Goal: Complete application form

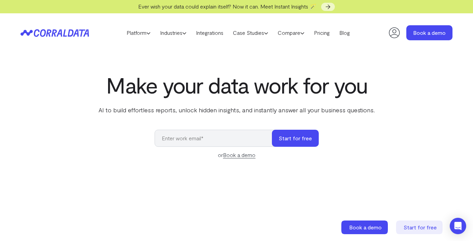
click at [170, 142] on input "email" at bounding box center [217, 138] width 124 height 17
type input "[PERSON_NAME][EMAIL_ADDRESS][DOMAIN_NAME]"
click at [272, 130] on button "Start for free" at bounding box center [295, 138] width 47 height 17
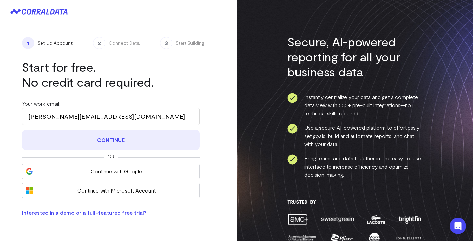
click at [90, 138] on button "Continue" at bounding box center [111, 140] width 178 height 20
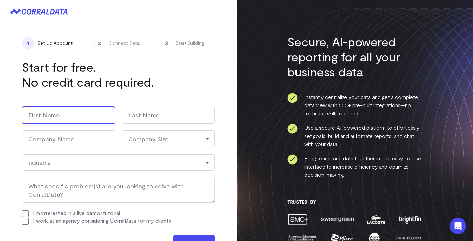
click at [57, 113] on input "First" at bounding box center [68, 115] width 93 height 17
type input "Ellen"
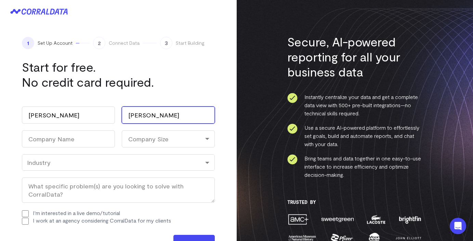
type input "Phillips"
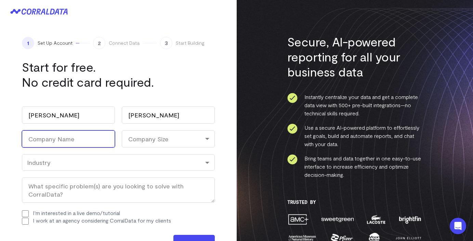
click at [51, 141] on input "Company Name (Required)" at bounding box center [68, 139] width 93 height 17
type input "Beyond Type 1"
click at [159, 138] on div "Company Size" at bounding box center [168, 139] width 93 height 17
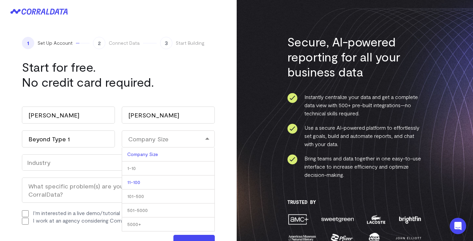
click at [141, 184] on li "11-100" at bounding box center [168, 183] width 93 height 14
select select "11-100"
click at [40, 162] on div "Industry" at bounding box center [118, 163] width 183 height 8
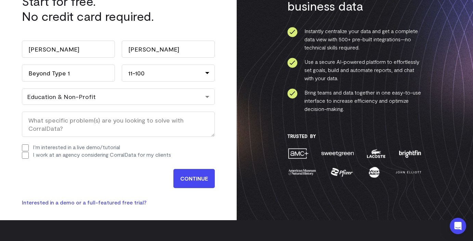
scroll to position [68, 0]
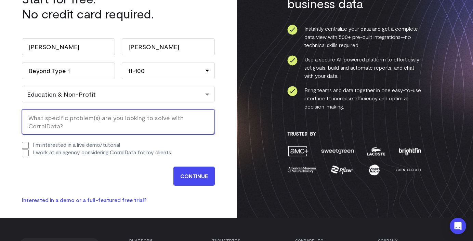
click at [47, 127] on textarea "What specific problem(s) are you looking to solve with CorralData? (Required)" at bounding box center [118, 121] width 193 height 25
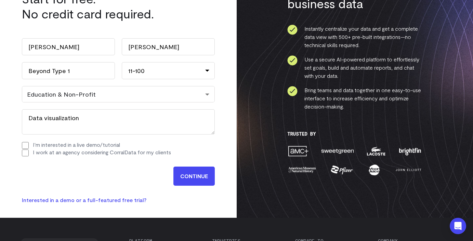
click at [191, 180] on input "CONTINUE" at bounding box center [193, 176] width 41 height 19
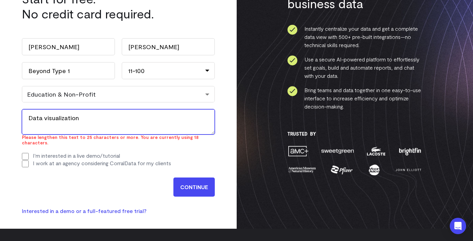
click at [31, 118] on textarea "Data visualization" at bounding box center [118, 121] width 193 height 25
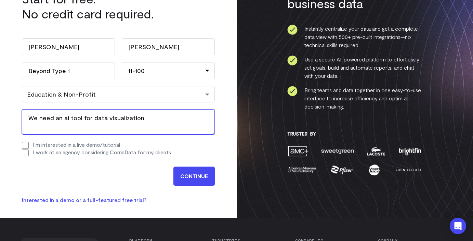
type textarea "We need an ai tool for data visualization"
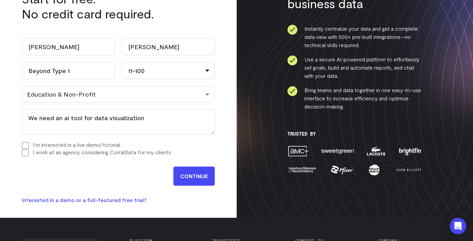
click at [187, 182] on input "CONTINUE" at bounding box center [193, 176] width 41 height 19
